Goal: Task Accomplishment & Management: Manage account settings

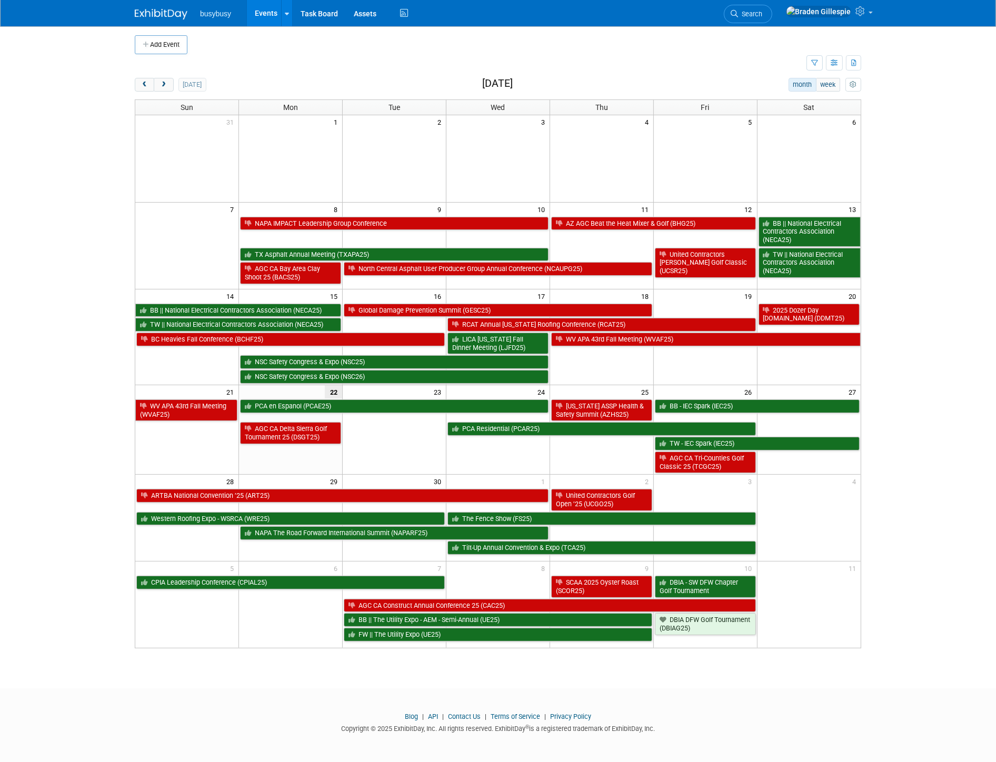
click at [762, 17] on span "Search" at bounding box center [750, 14] width 24 height 8
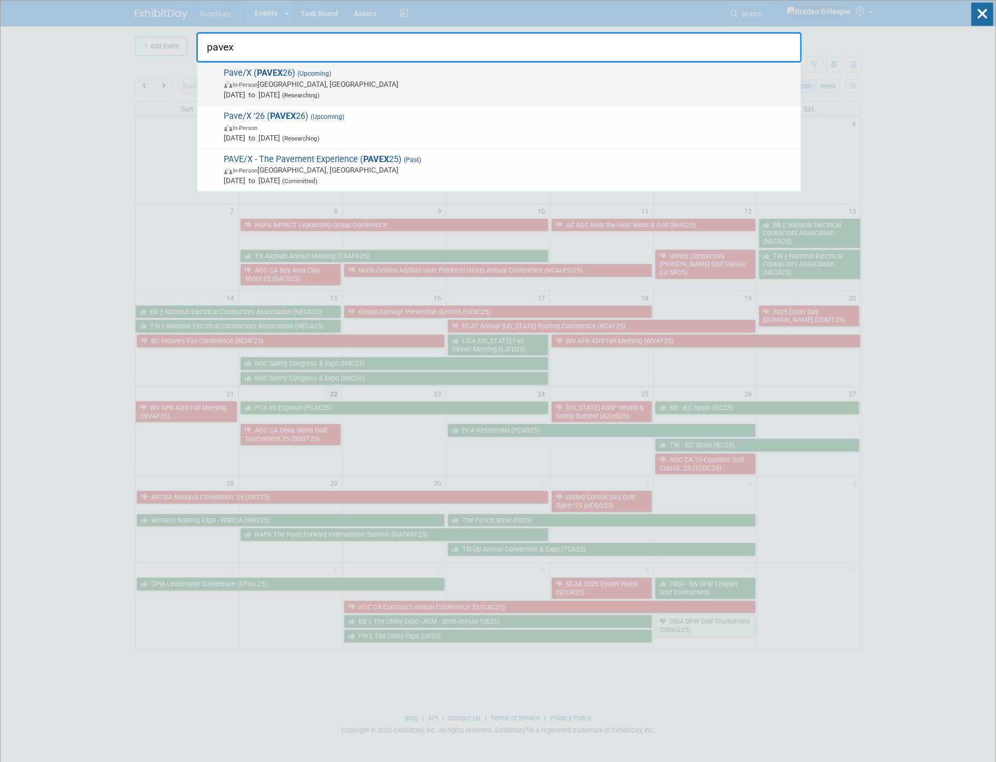
type input "pavex"
click at [687, 98] on span "Feb 10, 2026 to Feb 12, 2026 (Researching)" at bounding box center [509, 94] width 571 height 11
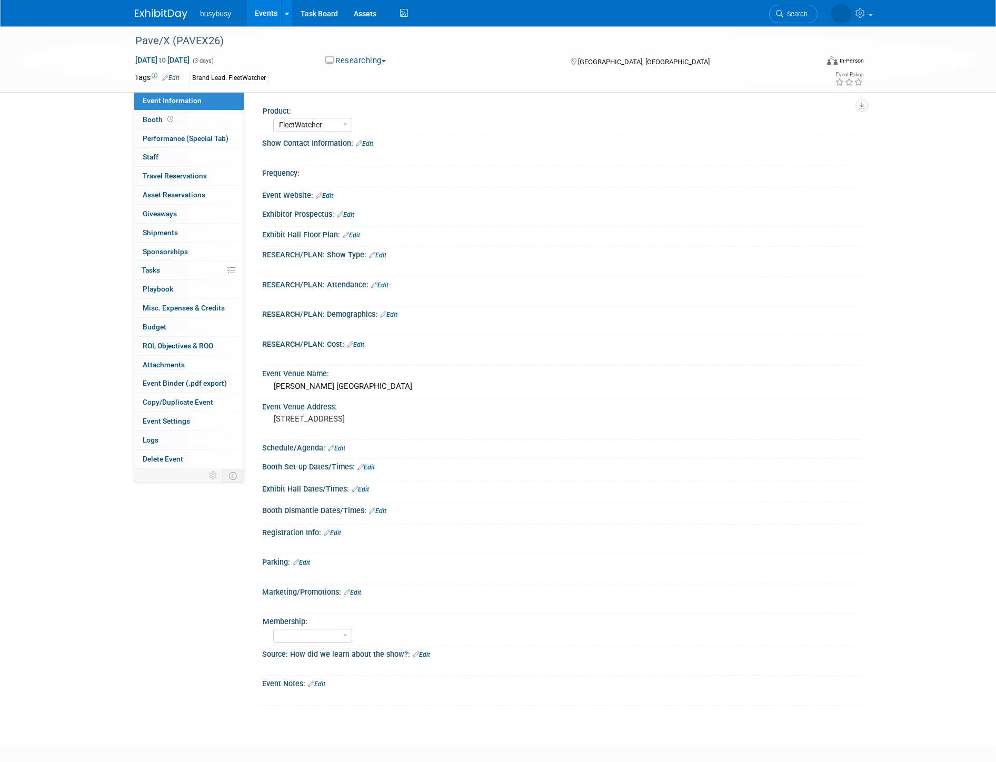
select select "FleetWatcher"
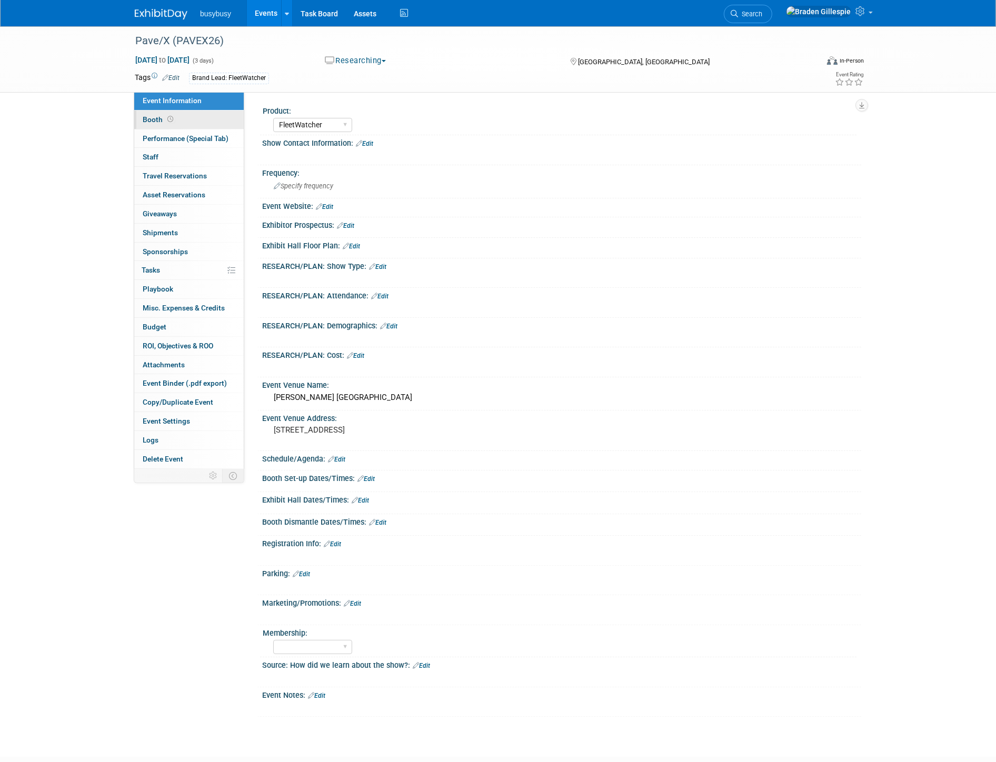
click at [200, 113] on link "Booth" at bounding box center [188, 120] width 109 height 18
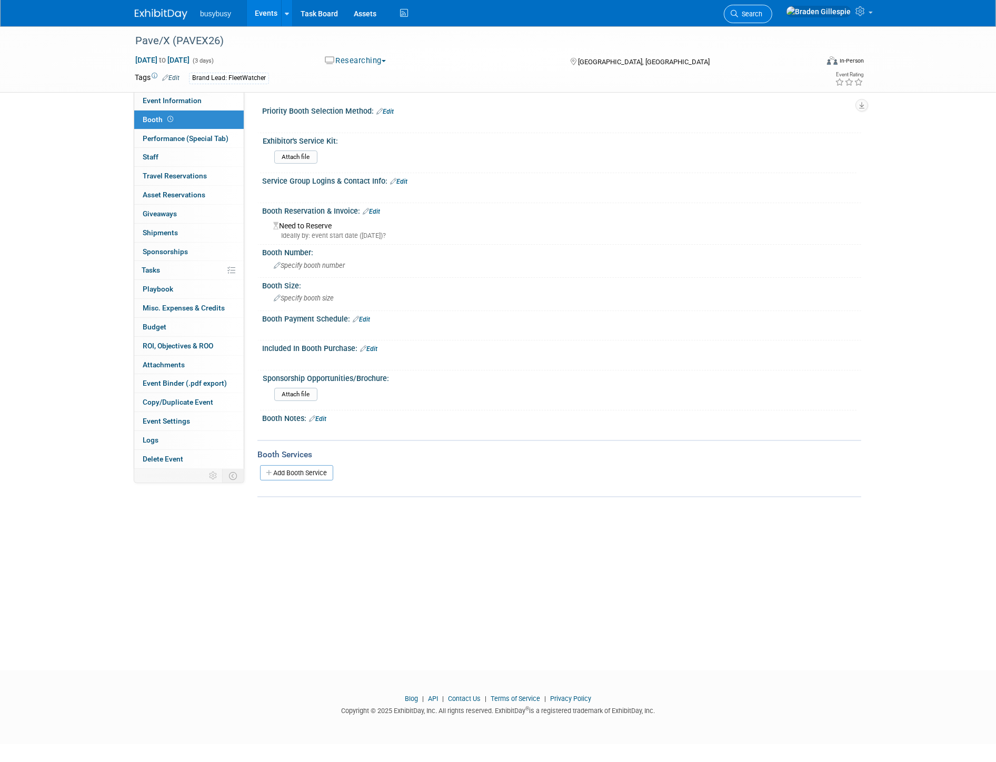
click at [762, 10] on span "Search" at bounding box center [750, 14] width 24 height 8
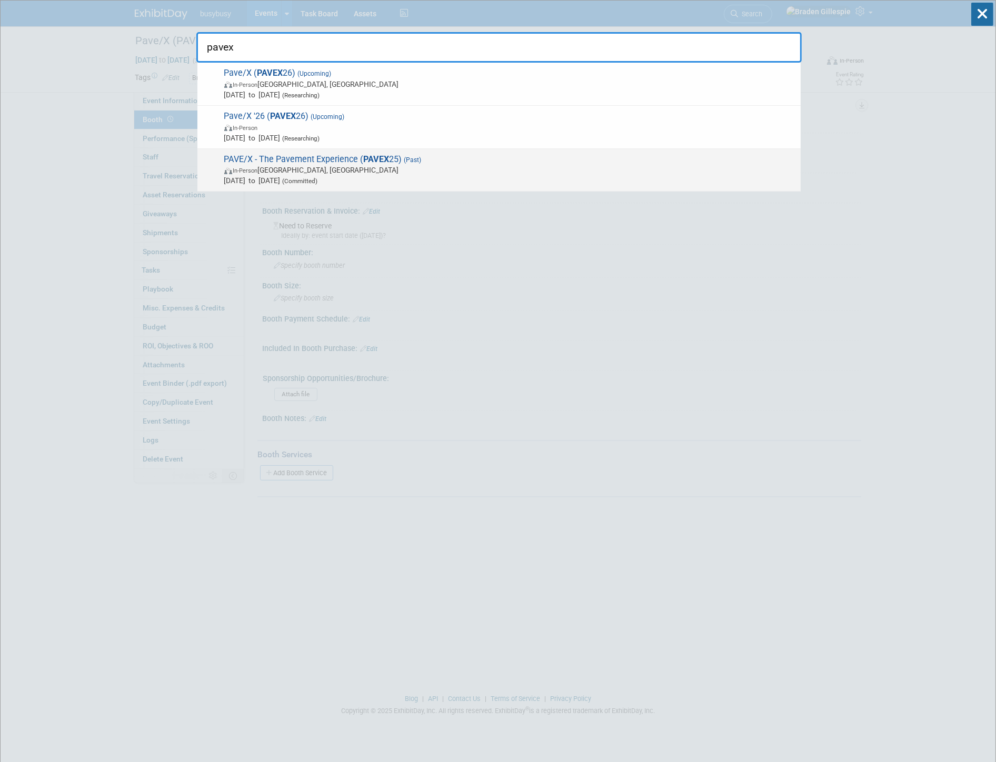
type input "pavex"
click at [534, 165] on span "In-Person Chattanooga, TN" at bounding box center [509, 170] width 571 height 11
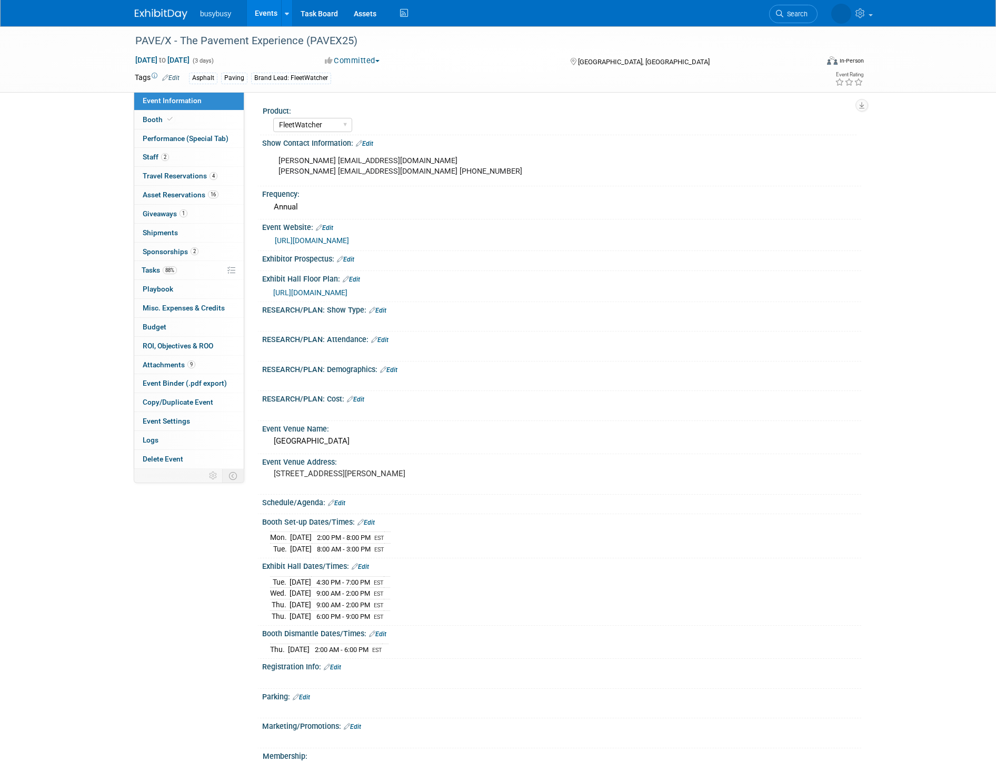
select select "FleetWatcher"
select select "Member"
click at [213, 114] on link "Booth" at bounding box center [188, 120] width 109 height 18
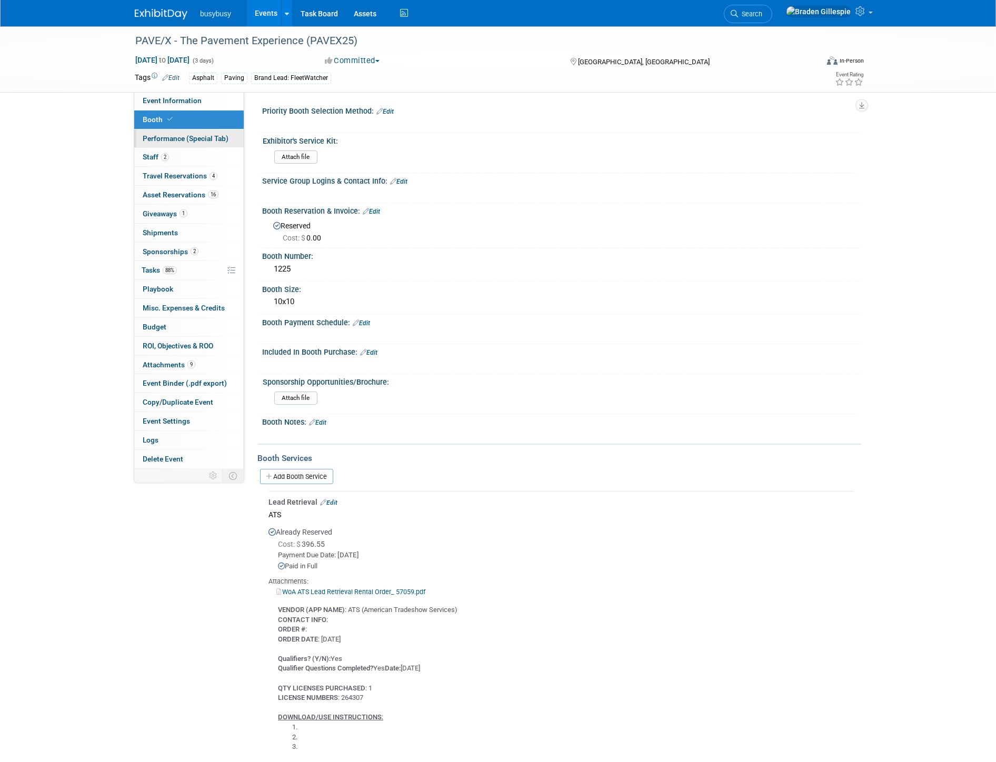
click at [206, 134] on span "Performance (Special Tab)" at bounding box center [186, 138] width 86 height 8
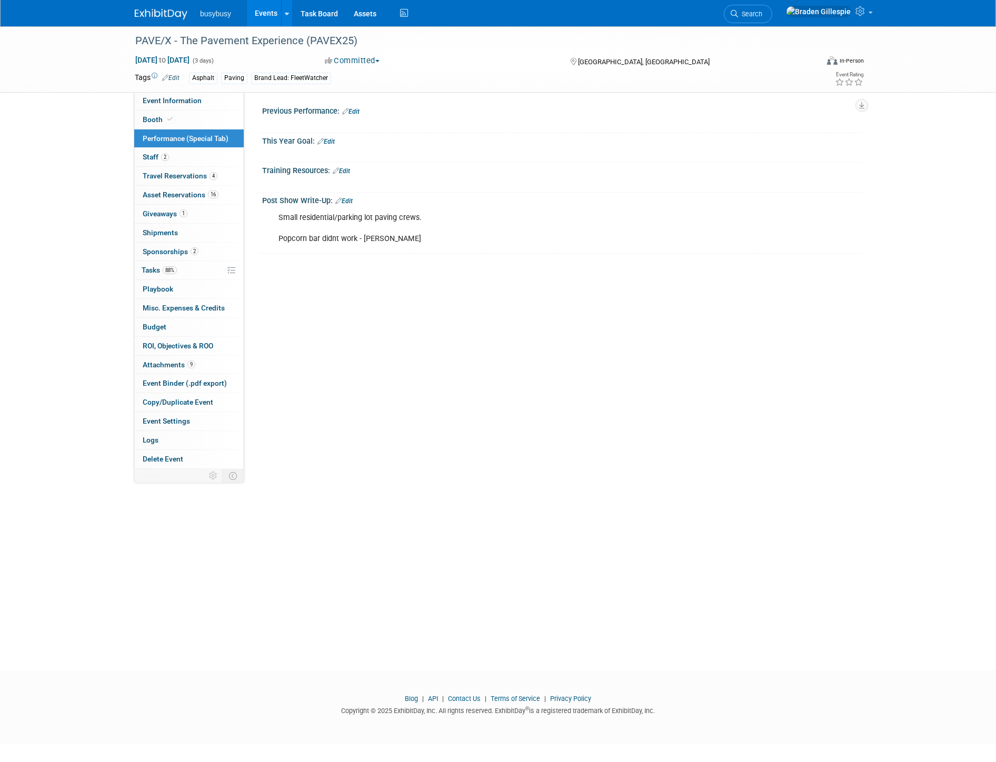
click at [174, 14] on img at bounding box center [161, 14] width 53 height 11
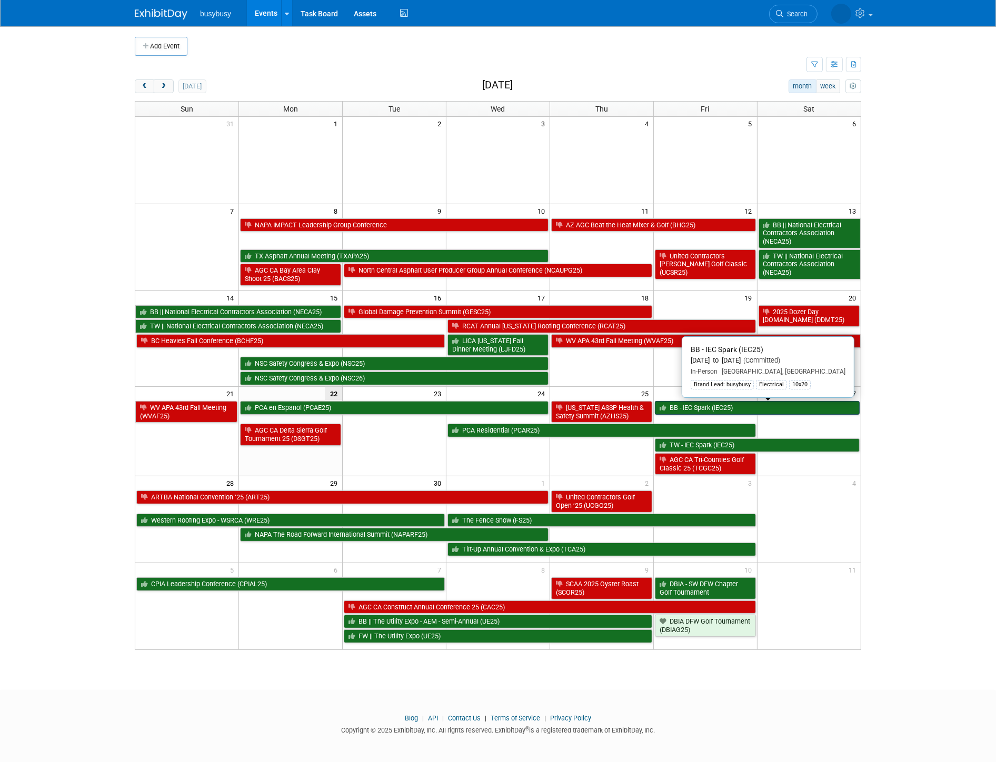
click at [816, 406] on link "BB - IEC Spark (IEC25)" at bounding box center [757, 408] width 205 height 14
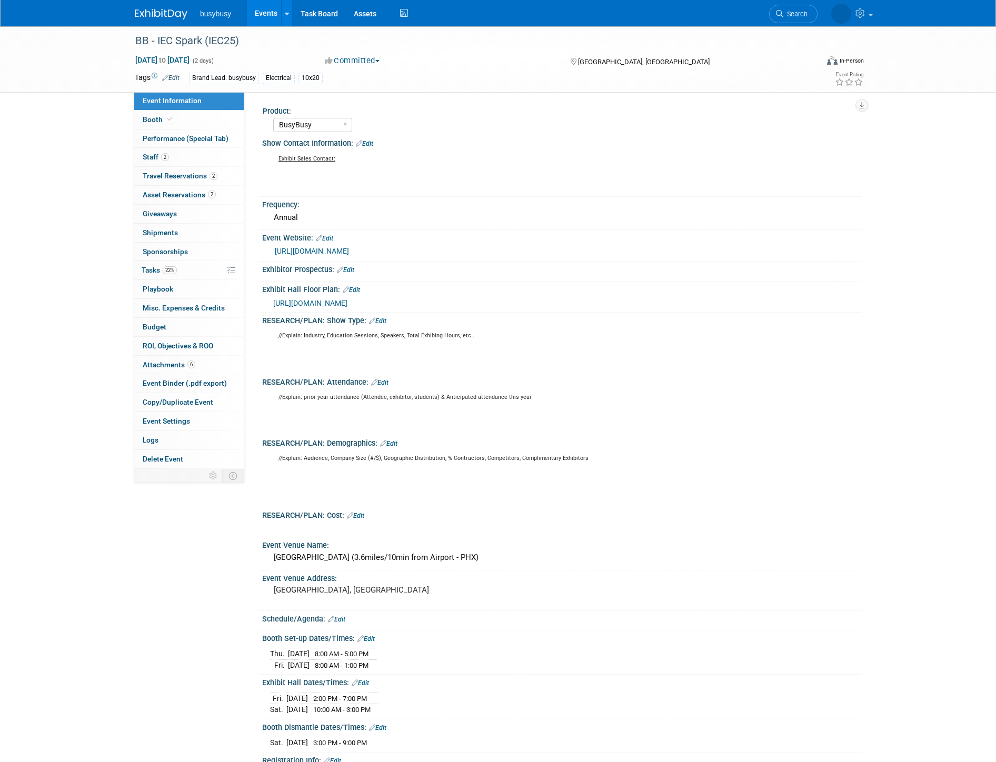
select select "BusyBusy"
click at [210, 177] on span "2" at bounding box center [214, 176] width 8 height 8
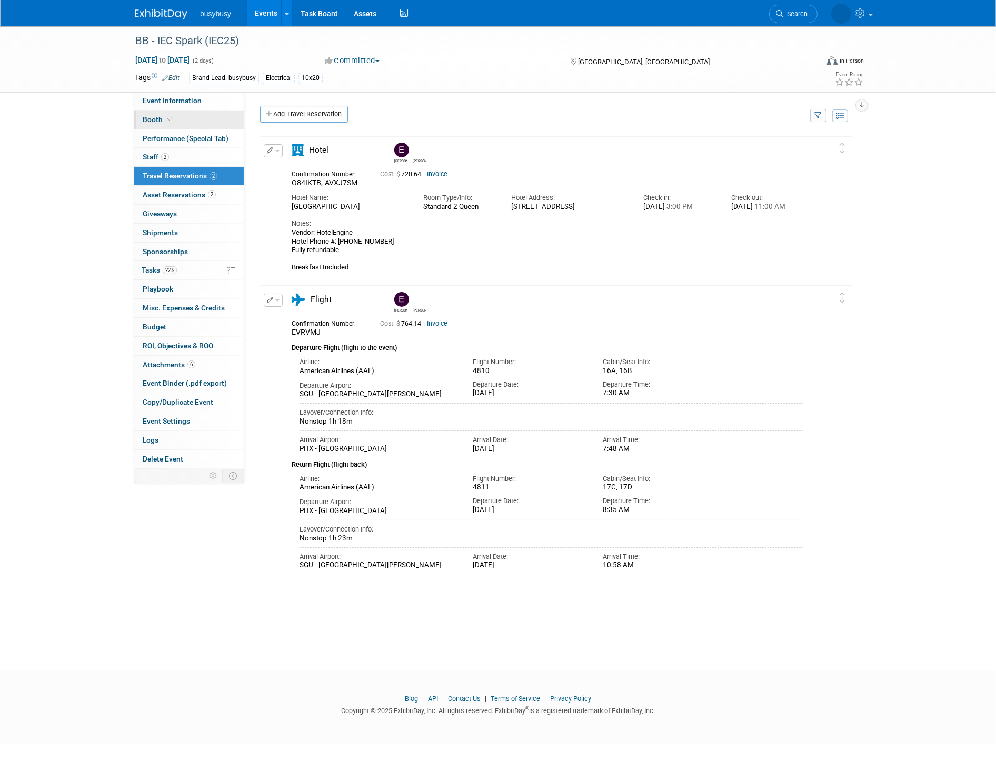
click at [214, 123] on link "Booth" at bounding box center [188, 120] width 109 height 18
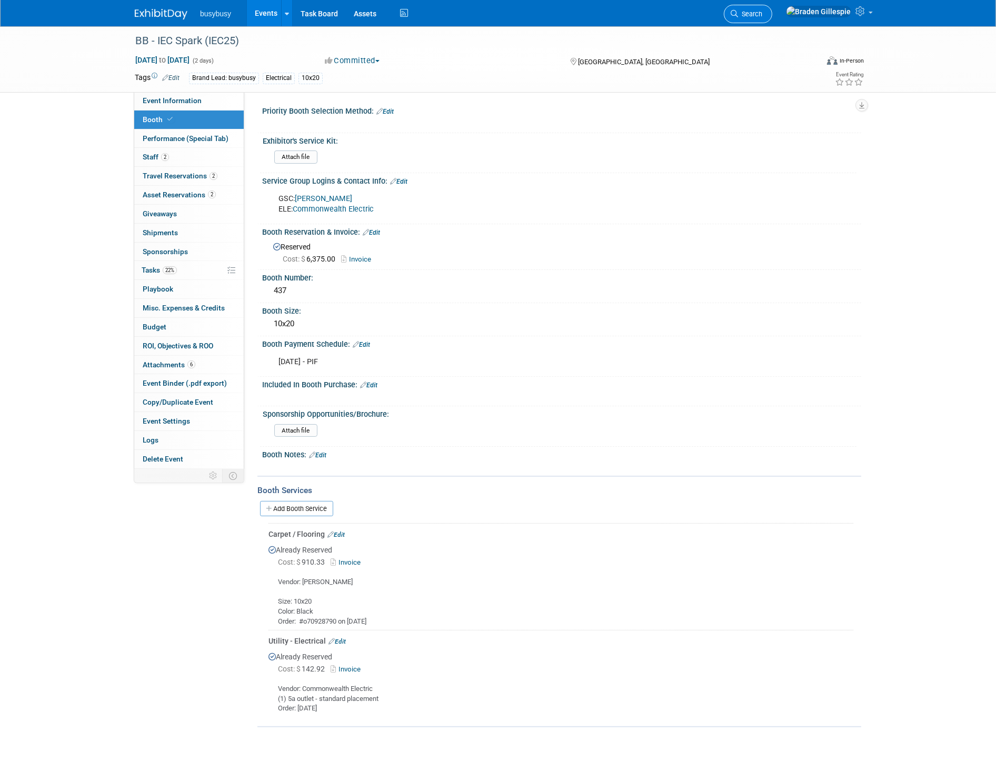
click at [772, 18] on link "Search" at bounding box center [748, 14] width 48 height 18
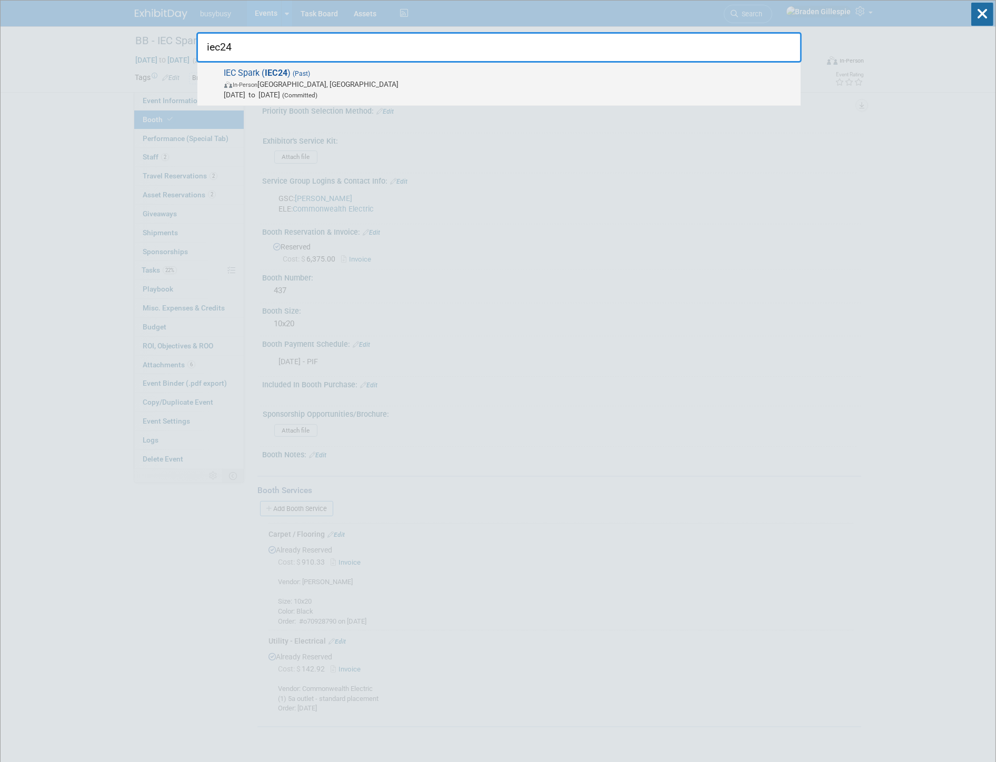
type input "iec24"
click at [706, 86] on span "In-Person Tampa, FL" at bounding box center [509, 84] width 571 height 11
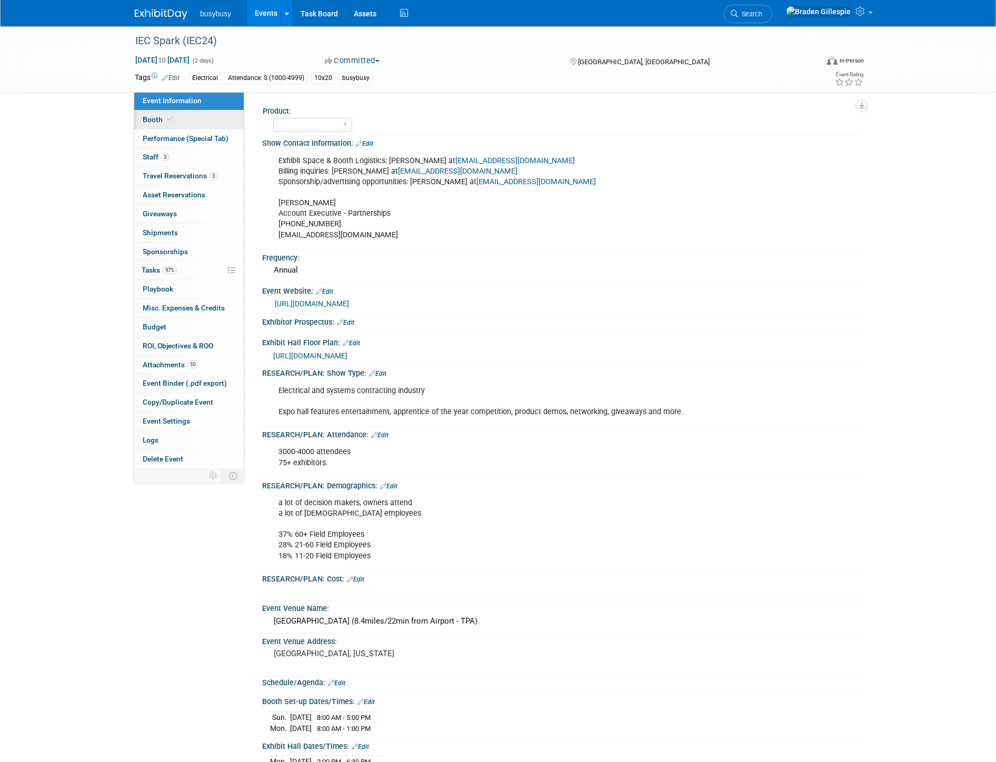
click at [213, 119] on link "Booth" at bounding box center [188, 120] width 109 height 18
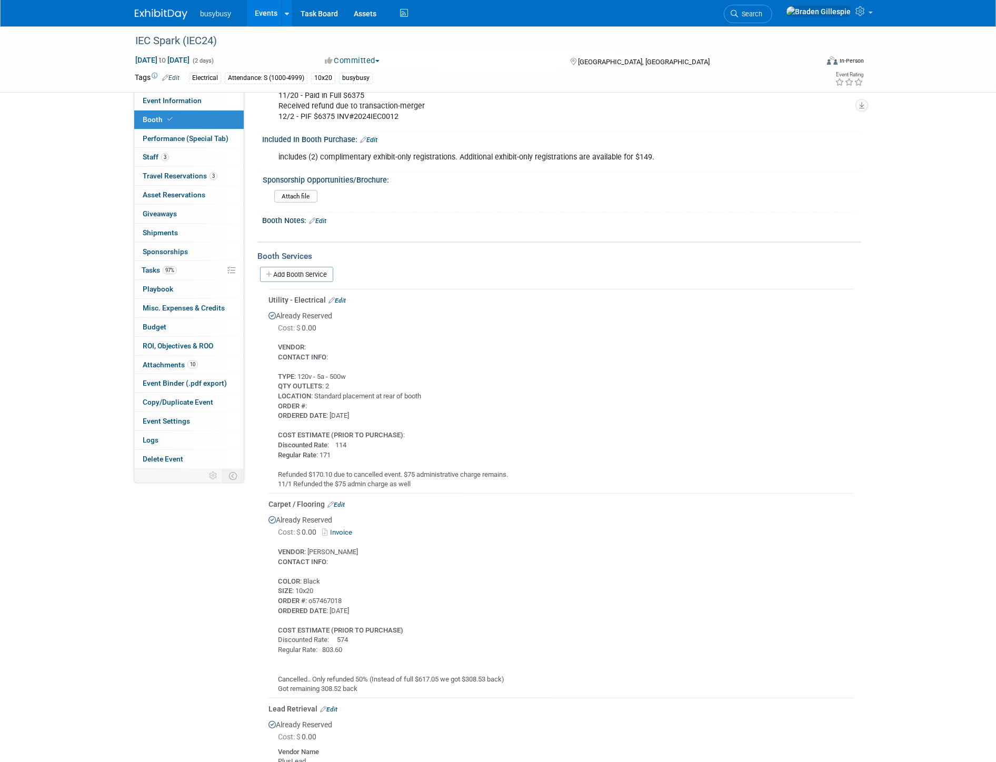
scroll to position [526, 0]
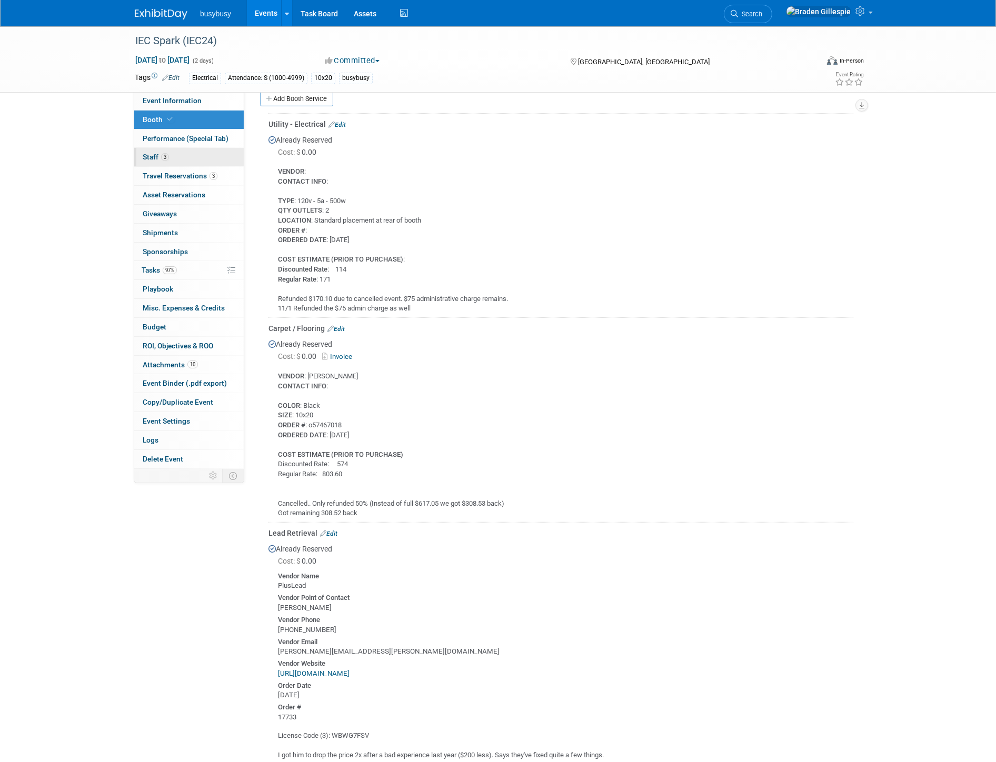
click at [202, 153] on link "3 Staff 3" at bounding box center [188, 157] width 109 height 18
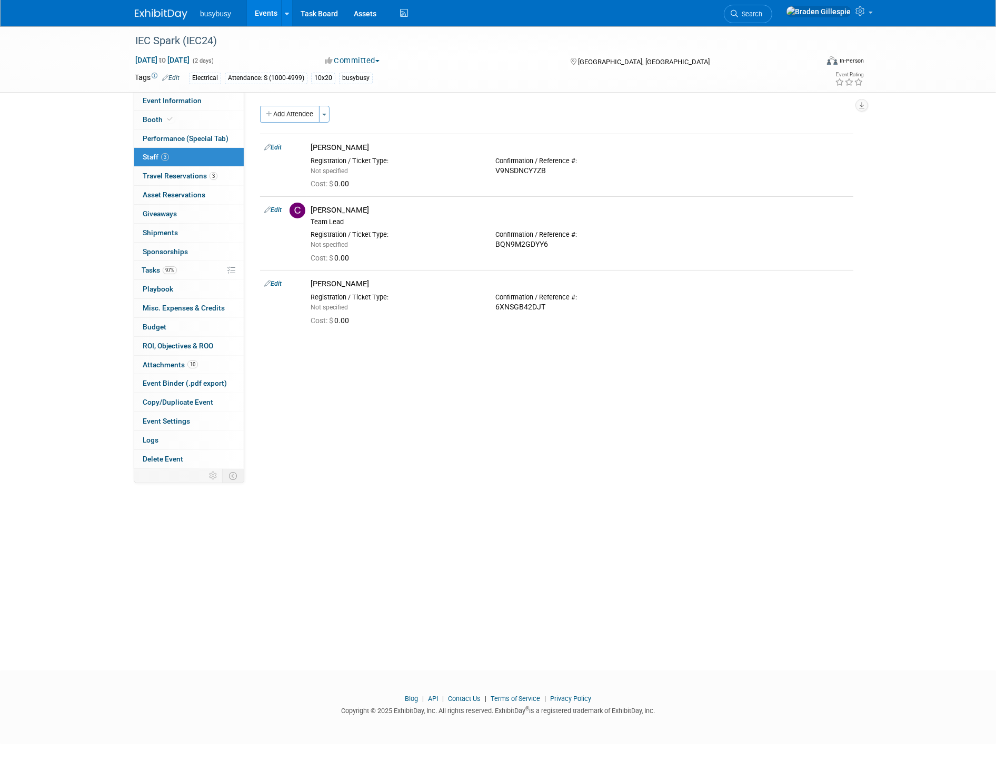
click at [772, 8] on link "Search" at bounding box center [748, 14] width 48 height 18
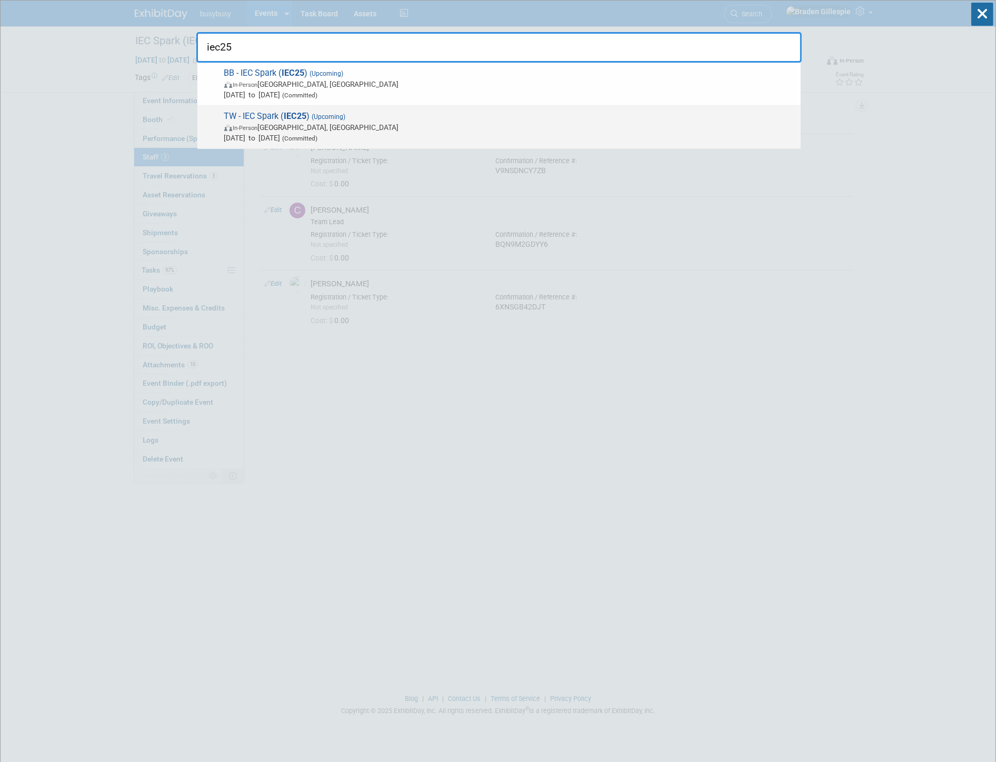
type input "iec25"
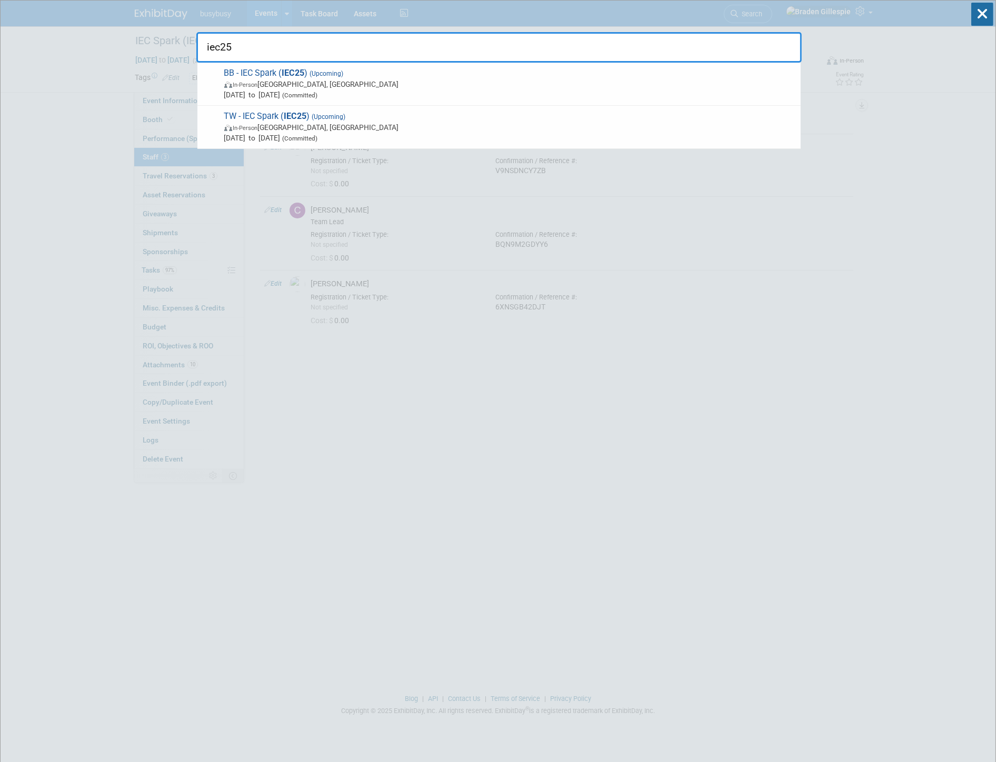
click at [607, 127] on span "In-Person Phoenix, AZ" at bounding box center [509, 127] width 571 height 11
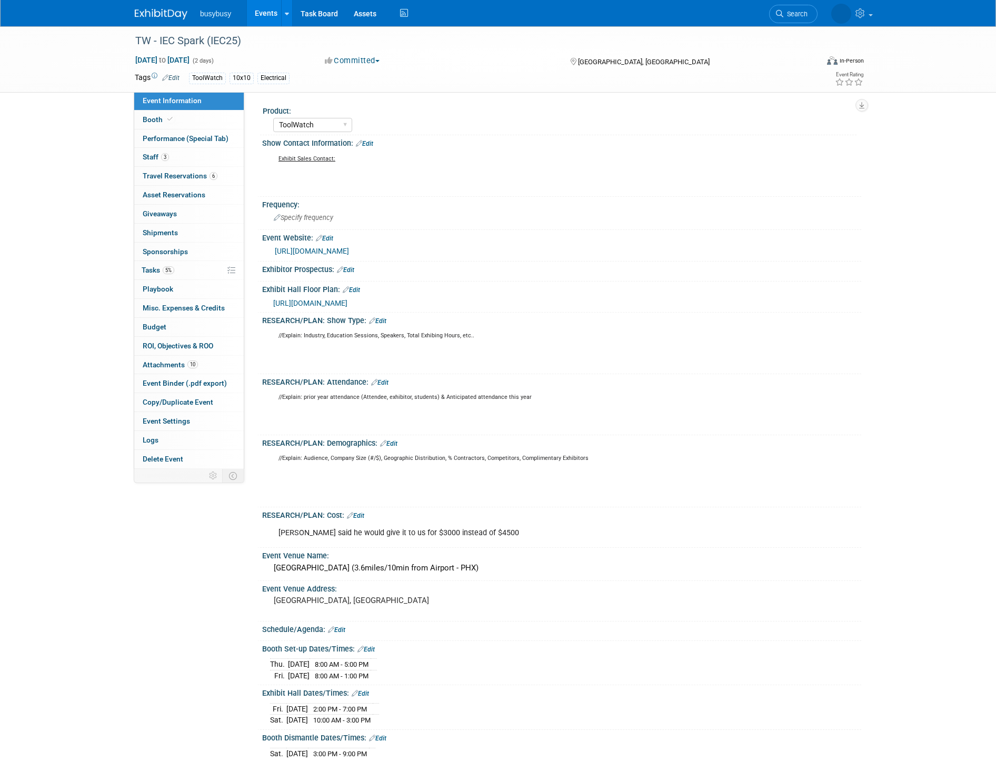
select select "ToolWatch"
click at [204, 160] on link "3 Staff 3" at bounding box center [188, 157] width 109 height 18
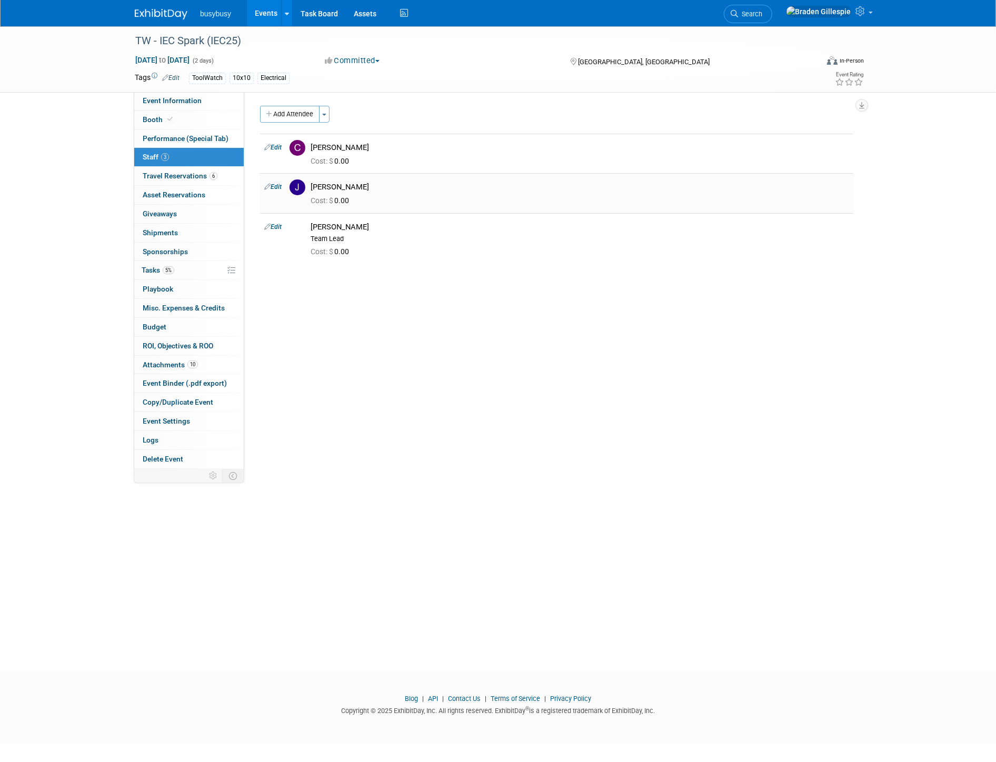
click at [276, 185] on link "Edit" at bounding box center [272, 186] width 17 height 7
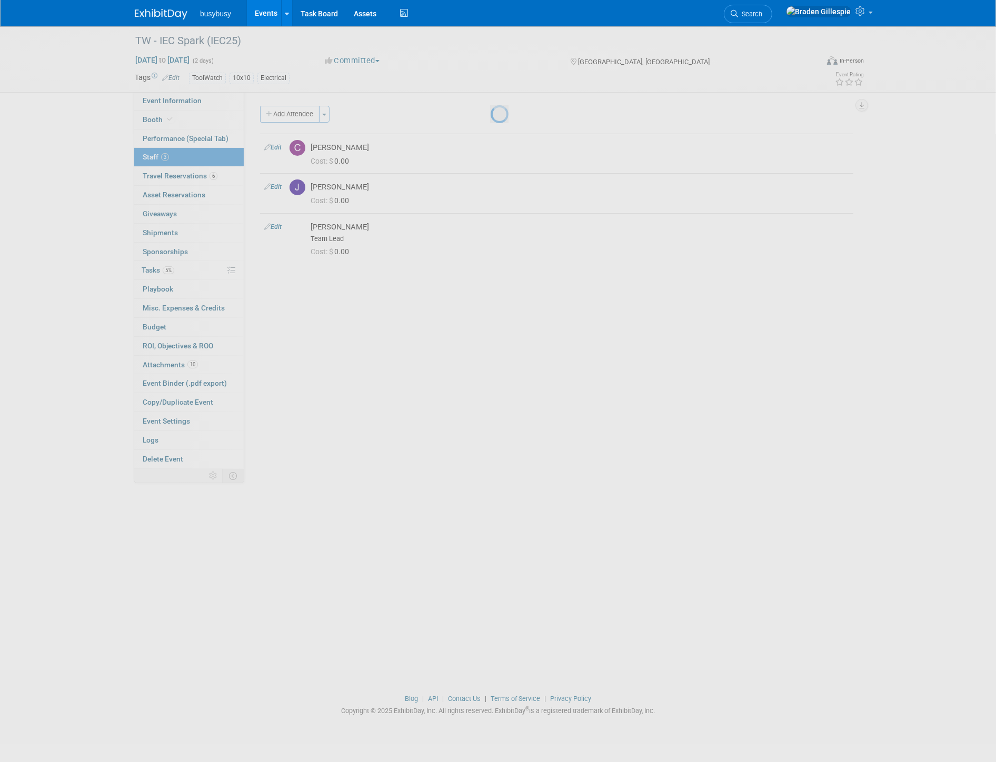
select select "7bec8a7b-6a9d-46bf-a10f-59fb72491f14"
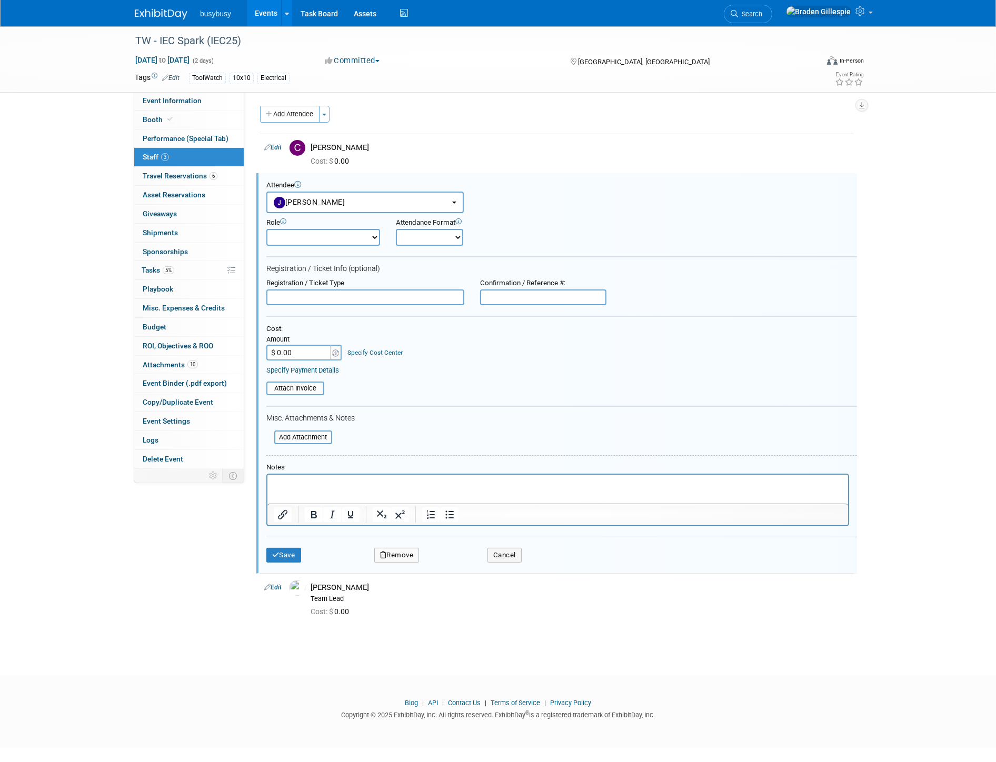
click at [305, 350] on input "$ 0.00" at bounding box center [299, 353] width 66 height 16
type input "$ 199.00"
click at [288, 550] on button "Save" at bounding box center [283, 555] width 35 height 15
